Goal: Information Seeking & Learning: Check status

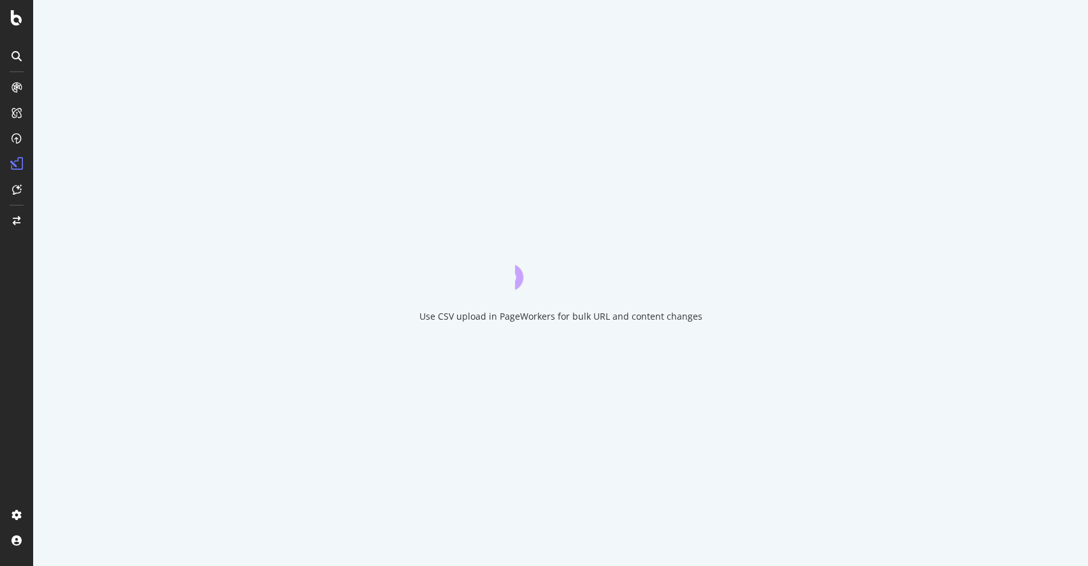
click at [0, 296] on div at bounding box center [16, 283] width 33 height 566
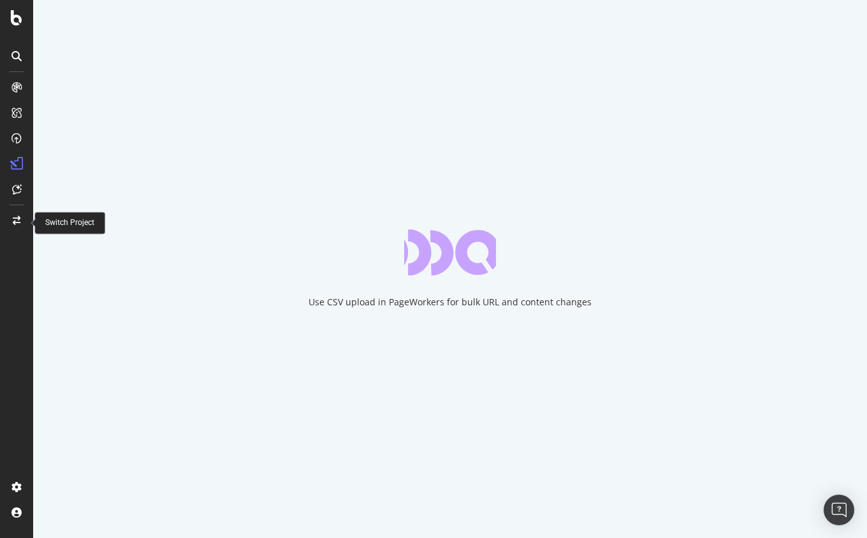
click at [2, 281] on div at bounding box center [16, 277] width 31 height 400
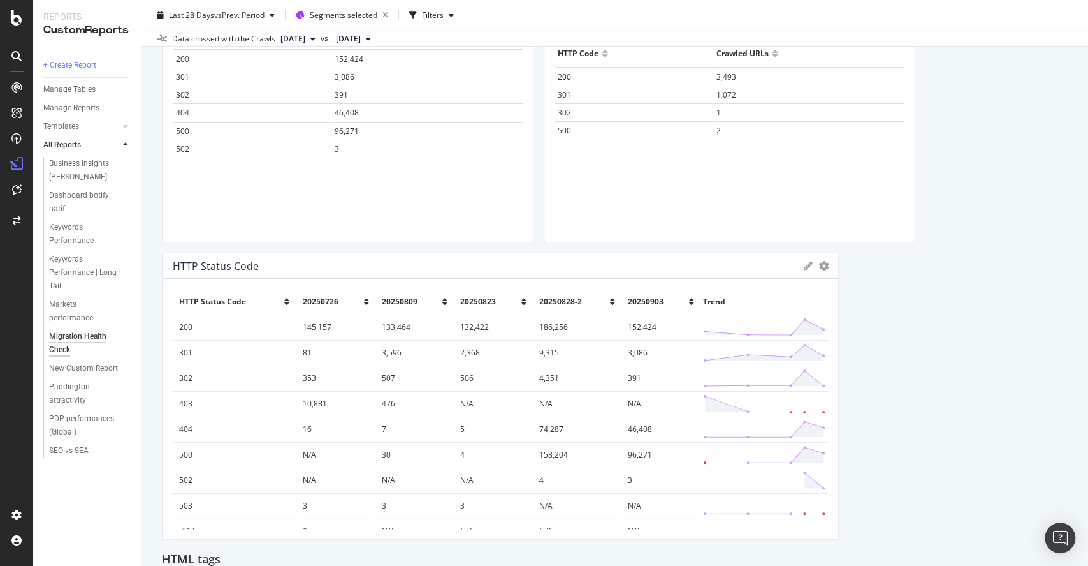
scroll to position [2474, 0]
